Goal: Find contact information: Find contact information

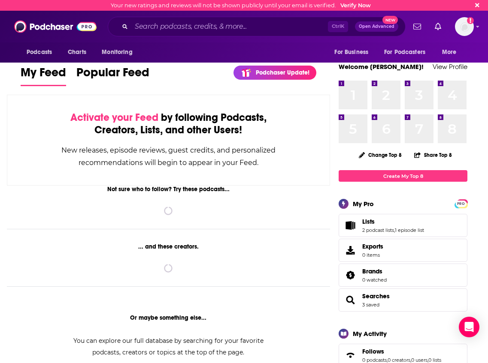
scroll to position [286, 0]
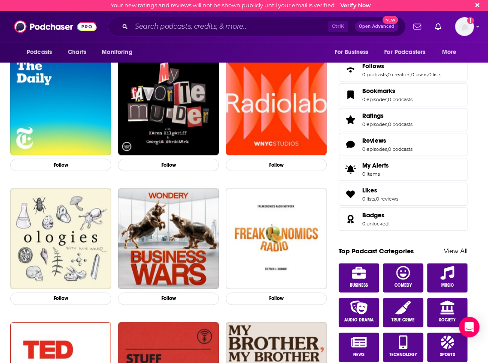
click at [262, 184] on div "Follow Follow Follow Follow Follow Follow Follow Follow Follow Follow Follow Fo…" at bounding box center [168, 188] width 323 height 535
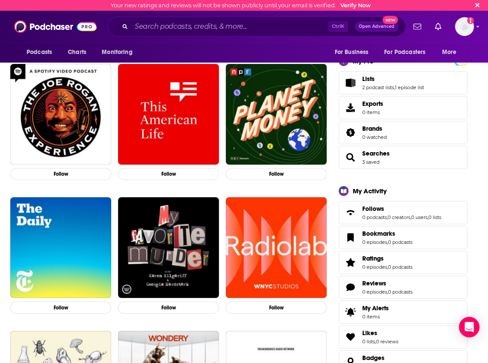
scroll to position [28, 0]
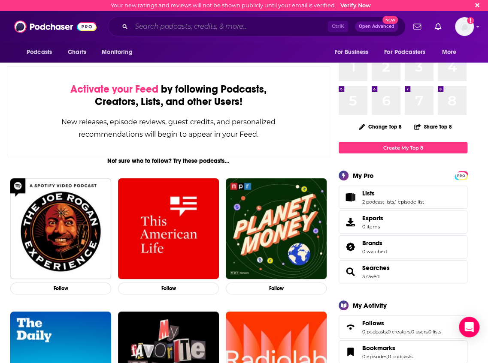
click at [192, 27] on input "Search podcasts, credits, & more..." at bounding box center [229, 27] width 196 height 14
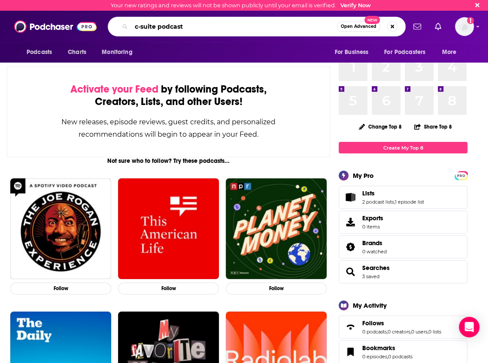
type input "c-suite podcast"
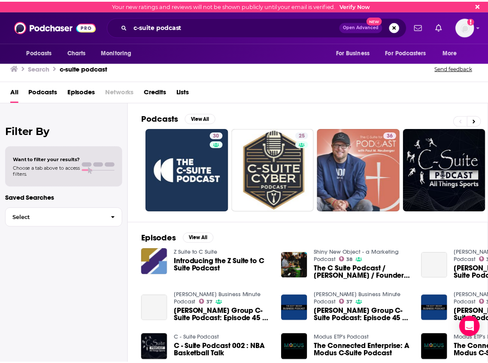
scroll to position [28, 0]
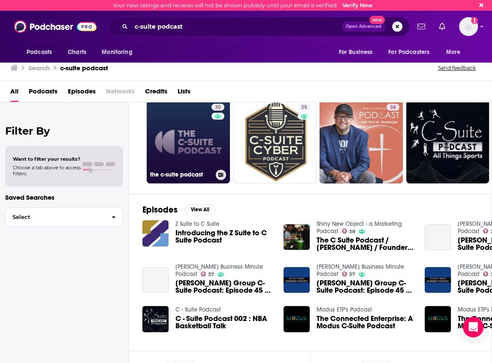
click at [204, 129] on link "30 the c-suite podcast" at bounding box center [188, 141] width 83 height 83
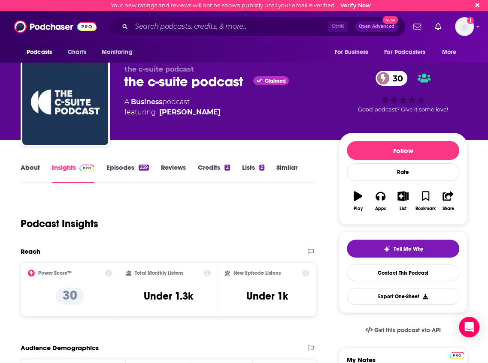
click at [36, 169] on link "About" at bounding box center [30, 173] width 19 height 20
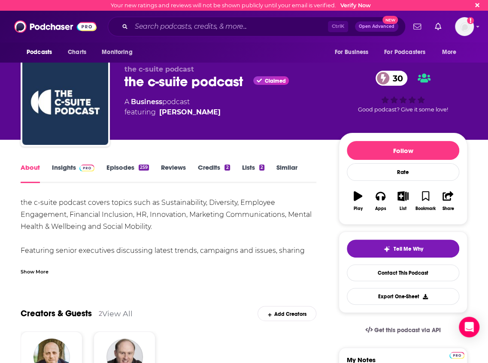
click at [64, 172] on link "Insights" at bounding box center [73, 173] width 42 height 20
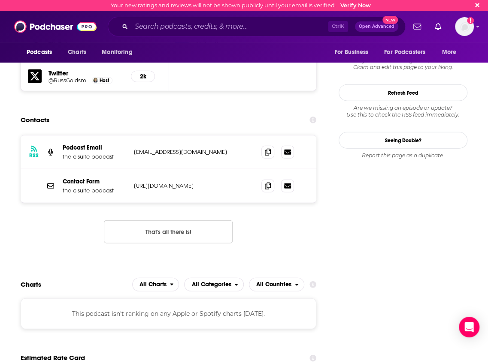
scroll to position [881, 0]
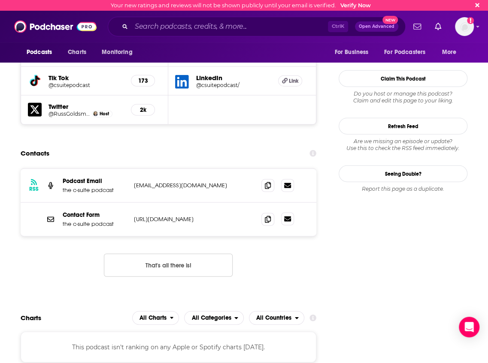
click at [288, 217] on icon at bounding box center [287, 219] width 7 height 5
click at [268, 216] on icon at bounding box center [268, 219] width 6 height 7
click at [198, 216] on p "[URL][DOMAIN_NAME]" at bounding box center [191, 219] width 114 height 7
drag, startPoint x: 124, startPoint y: 154, endPoint x: 210, endPoint y: 156, distance: 86.2
click at [0, 0] on div "Podcast Email the c-suite podcast [EMAIL_ADDRESS][DOMAIN_NAME] [EMAIL_ADDRESS][…" at bounding box center [0, 0] width 0 height 0
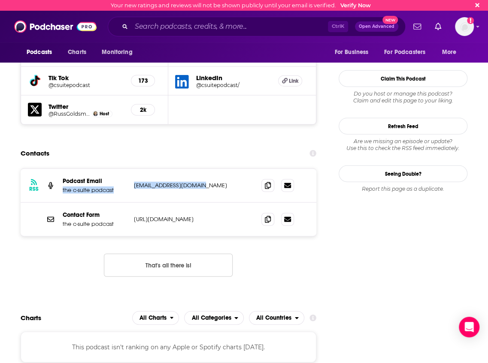
copy div "the c-suite podcast [EMAIL_ADDRESS][DOMAIN_NAME]"
